Goal: Navigation & Orientation: Find specific page/section

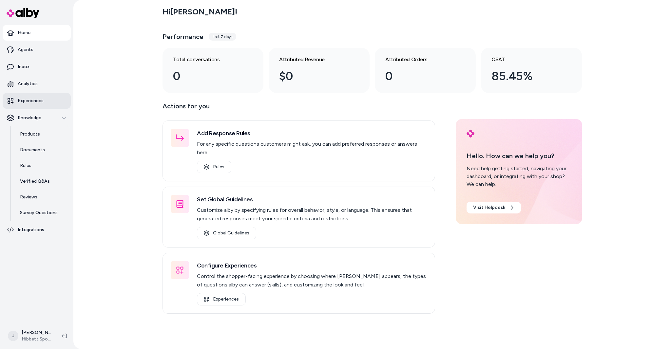
click at [37, 104] on p "Experiences" at bounding box center [31, 101] width 26 height 7
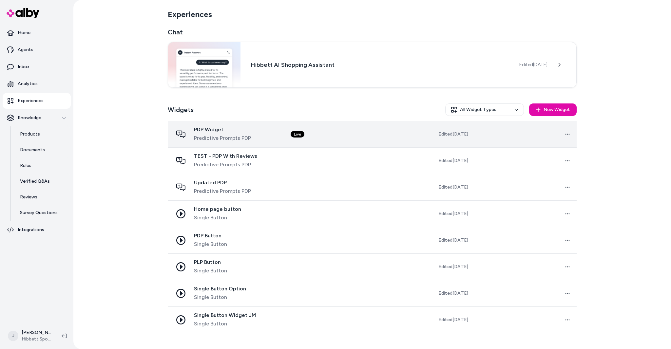
click at [360, 134] on td "Live" at bounding box center [336, 134] width 103 height 27
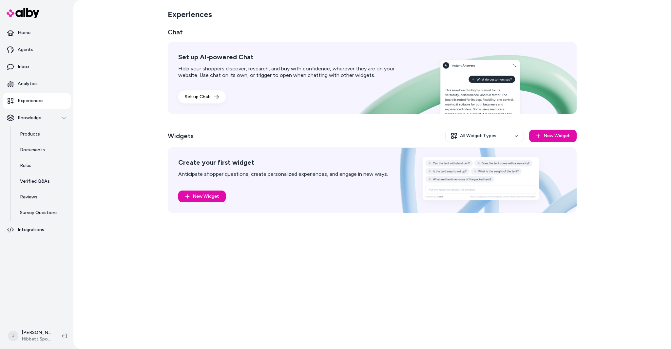
click at [50, 101] on link "Experiences" at bounding box center [37, 101] width 68 height 16
click at [42, 136] on link "Products" at bounding box center [41, 135] width 57 height 16
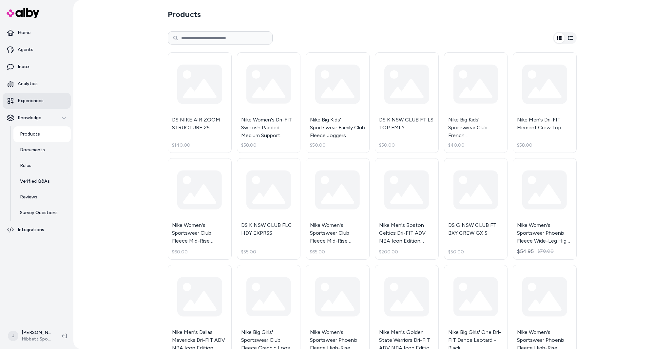
click at [46, 103] on link "Experiences" at bounding box center [37, 101] width 68 height 16
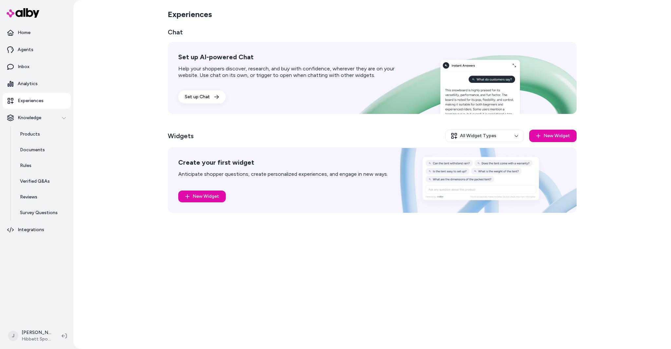
click at [46, 103] on link "Experiences" at bounding box center [37, 101] width 68 height 16
click at [28, 83] on p "Analytics" at bounding box center [28, 84] width 20 height 7
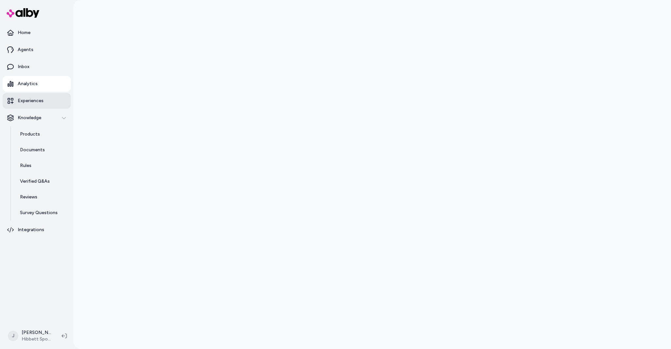
click at [35, 102] on p "Experiences" at bounding box center [31, 101] width 26 height 7
